Goal: Information Seeking & Learning: Learn about a topic

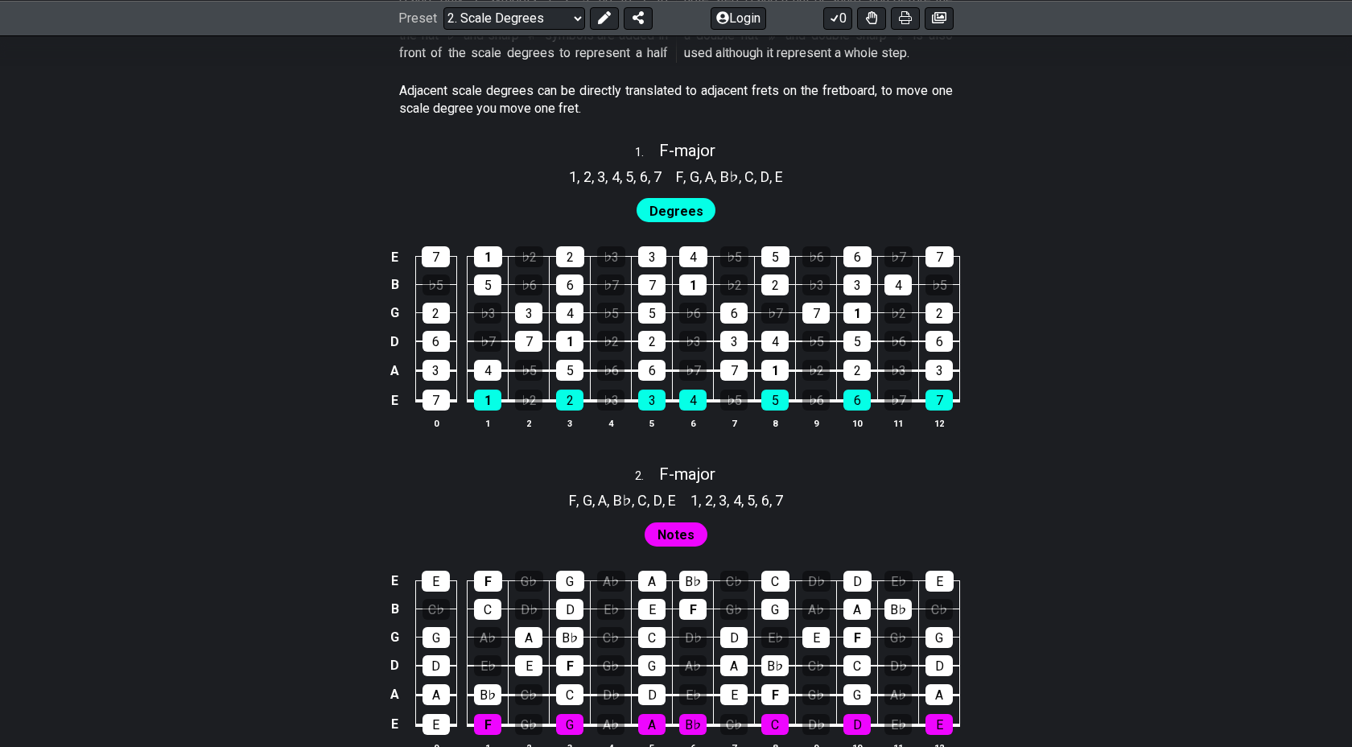
scroll to position [978, 0]
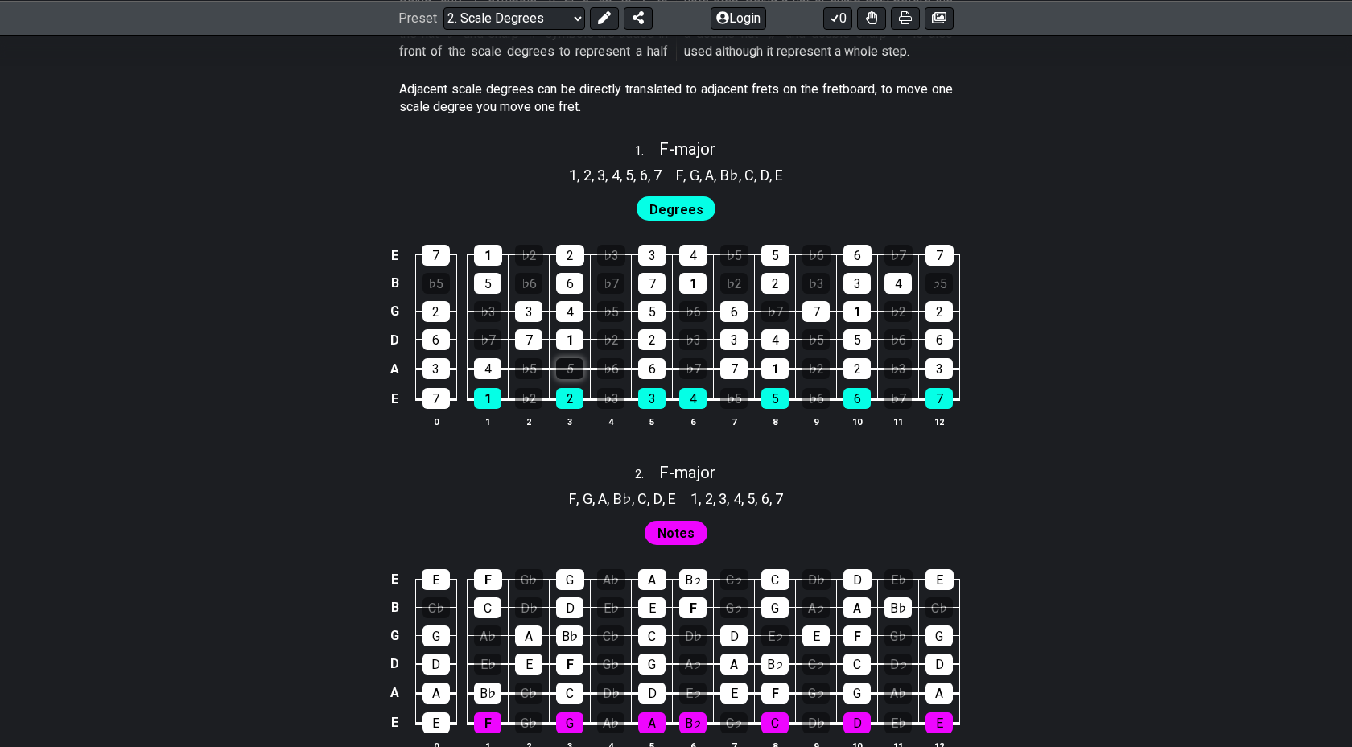
click at [580, 364] on div "5" at bounding box center [569, 368] width 27 height 21
click at [573, 313] on div "4" at bounding box center [569, 311] width 27 height 21
click at [578, 344] on div "1" at bounding box center [569, 339] width 27 height 21
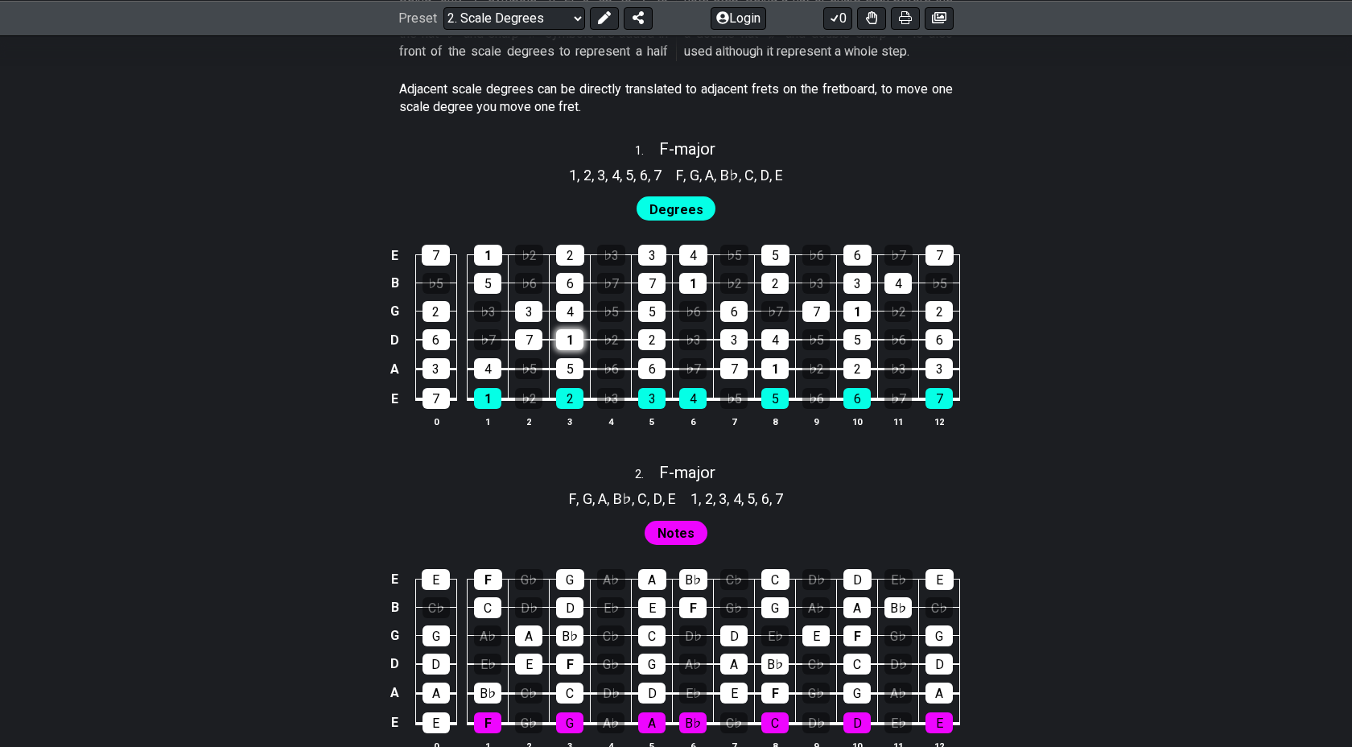
click at [578, 344] on div "1" at bounding box center [569, 339] width 27 height 21
click at [572, 373] on div "5" at bounding box center [569, 368] width 27 height 21
click at [567, 341] on div "1" at bounding box center [569, 339] width 27 height 21
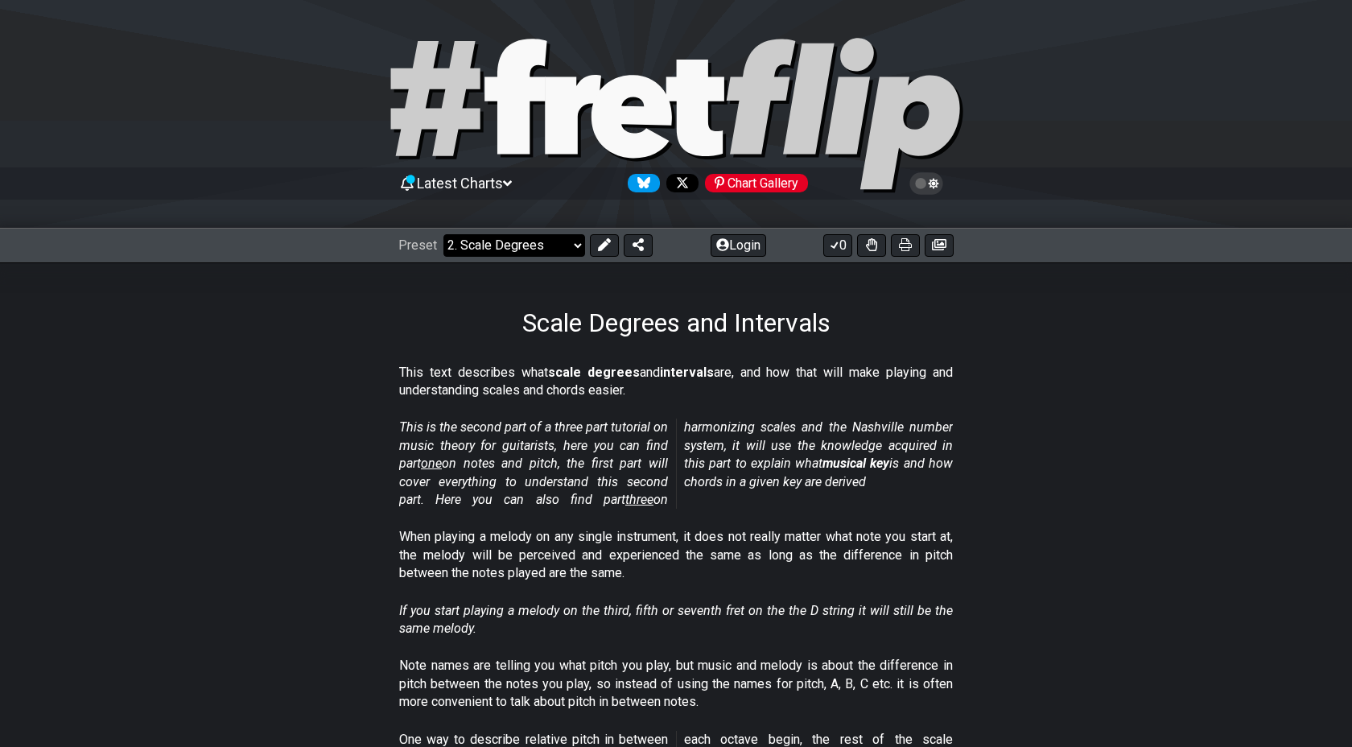
click at [552, 248] on select "Welcome to #fretflip! Initial Preset Custom Preset Minor Pentatonic Major Penta…" at bounding box center [514, 245] width 142 height 23
